Goal: Transaction & Acquisition: Download file/media

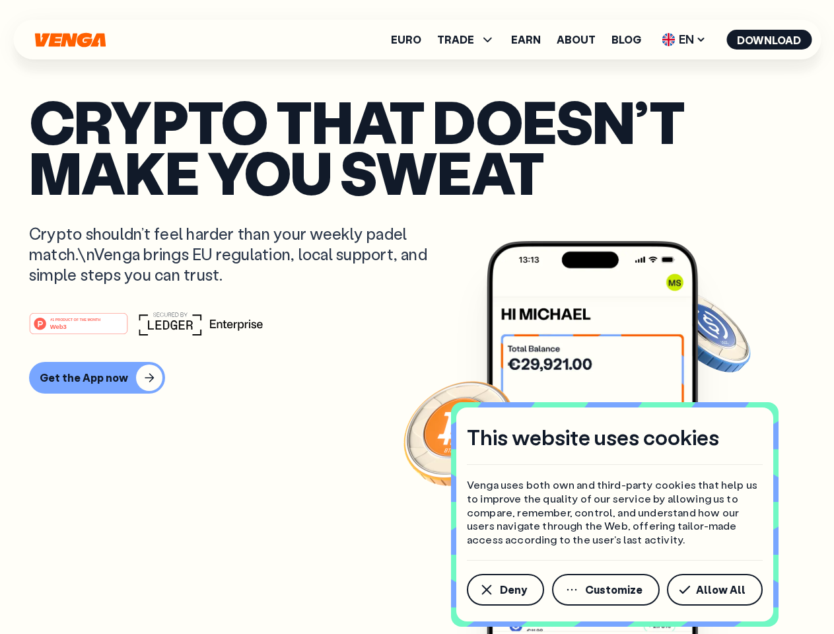
click at [416, 317] on div "#1 PRODUCT OF THE MONTH Web3" at bounding box center [417, 324] width 776 height 24
click at [504, 589] on span "Deny" at bounding box center [513, 589] width 27 height 11
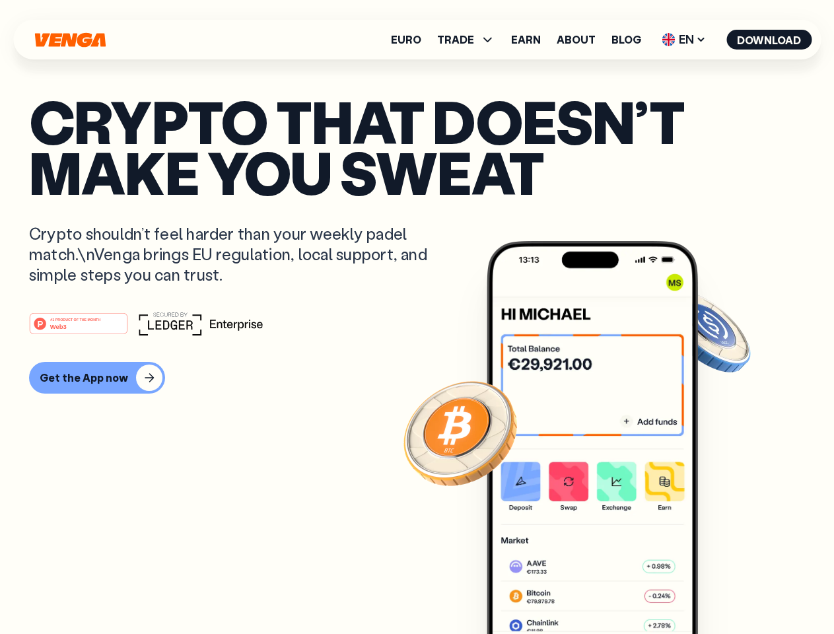
click at [607, 589] on img at bounding box center [591, 462] width 211 height 442
click at [717, 589] on article "Crypto that doesn’t make you sweat Crypto shouldn’t feel harder than your weekl…" at bounding box center [417, 343] width 776 height 495
click at [470, 40] on span "TRADE" at bounding box center [455, 39] width 37 height 11
click at [684, 40] on span "EN" at bounding box center [683, 39] width 53 height 21
click at [769, 40] on button "Download" at bounding box center [768, 40] width 85 height 20
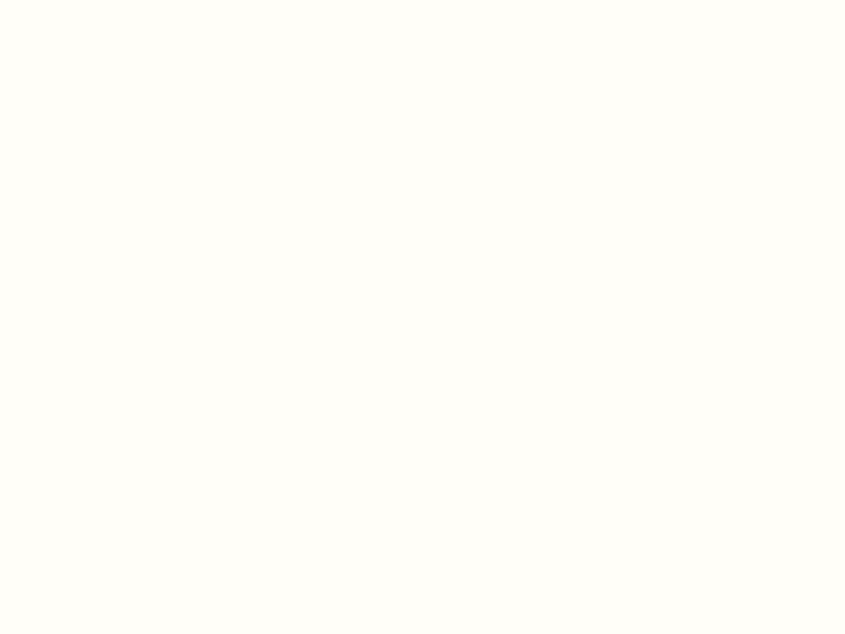
click at [95, 0] on html "This website uses cookies Venga uses both own and third-party cookies that help…" at bounding box center [422, 0] width 845 height 0
click at [81, 0] on html "This website uses cookies Venga uses both own and third-party cookies that help…" at bounding box center [422, 0] width 845 height 0
